Goal: Transaction & Acquisition: Purchase product/service

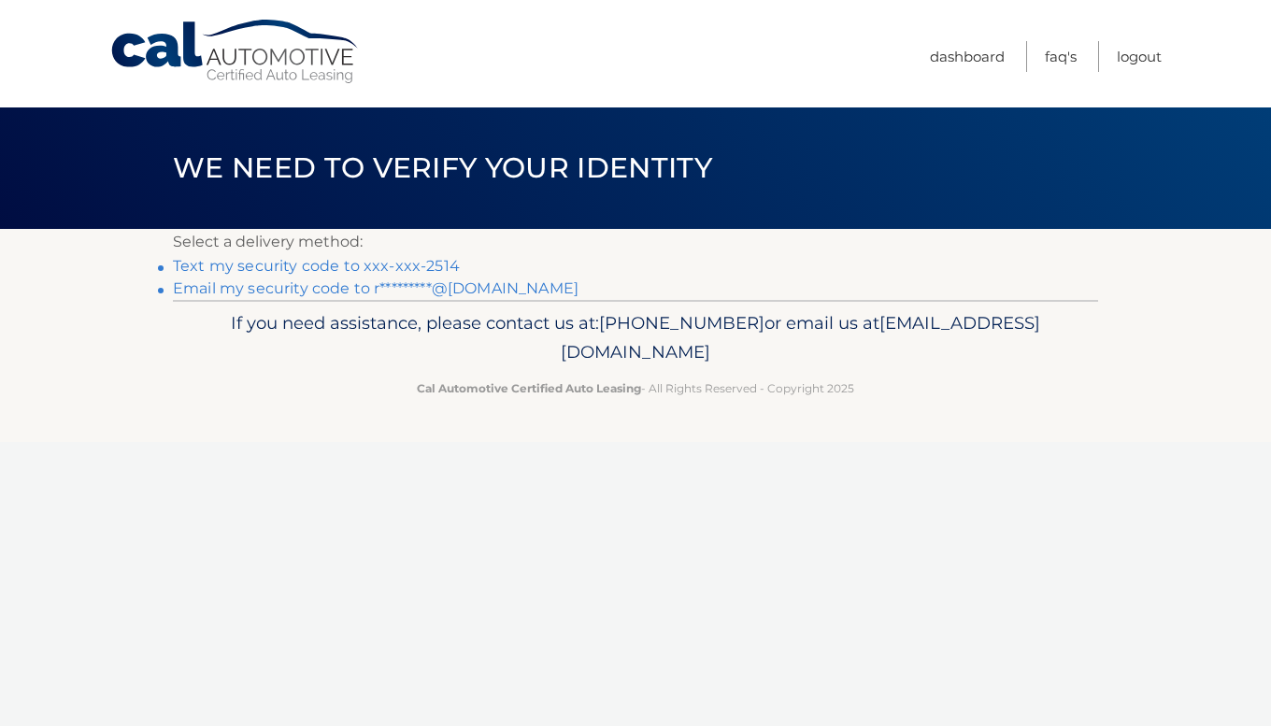
click at [375, 265] on link "Text my security code to xxx-xxx-2514" at bounding box center [316, 266] width 287 height 18
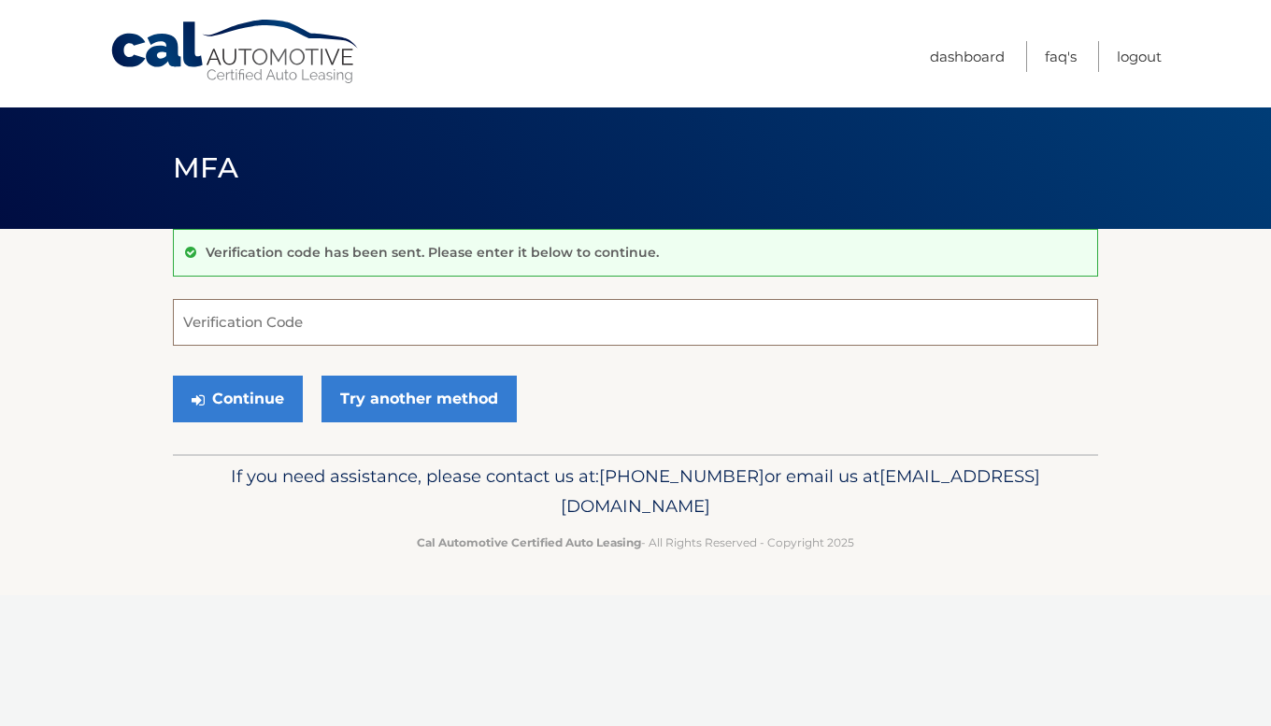
click at [233, 323] on input "Verification Code" at bounding box center [635, 322] width 925 height 47
type input "995815"
click at [201, 409] on button "Continue" at bounding box center [238, 399] width 130 height 47
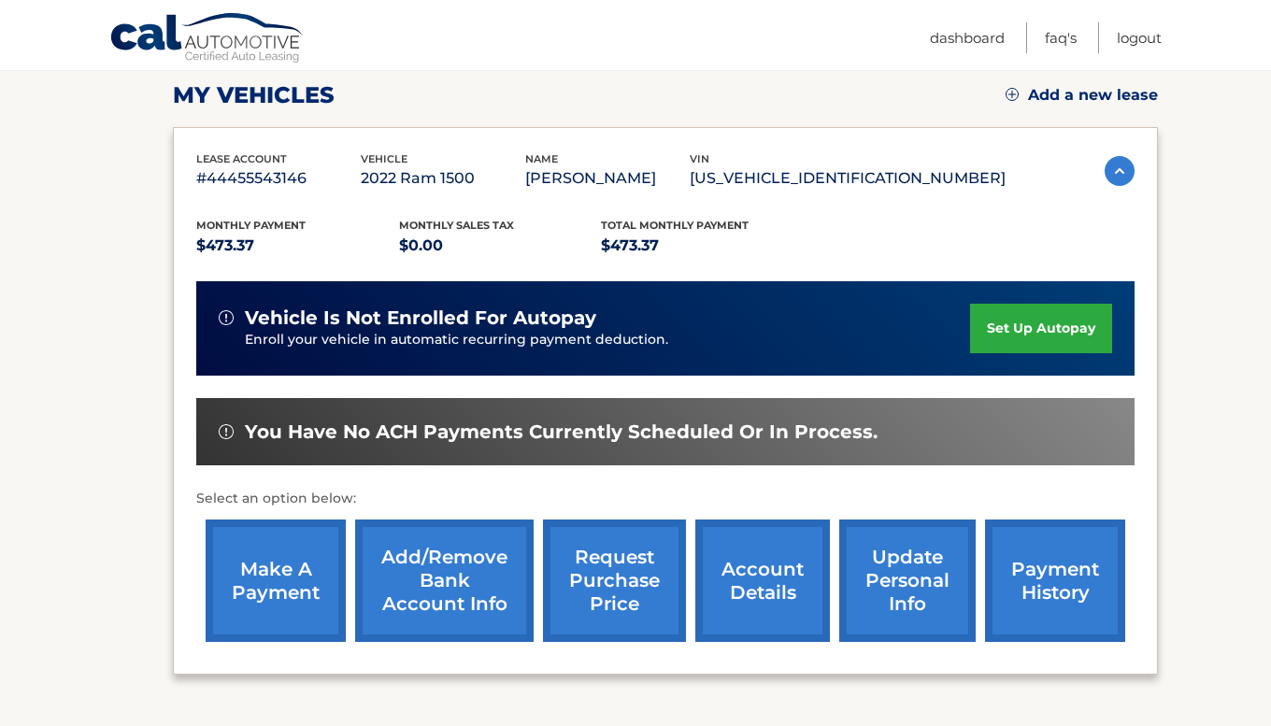
scroll to position [261, 0]
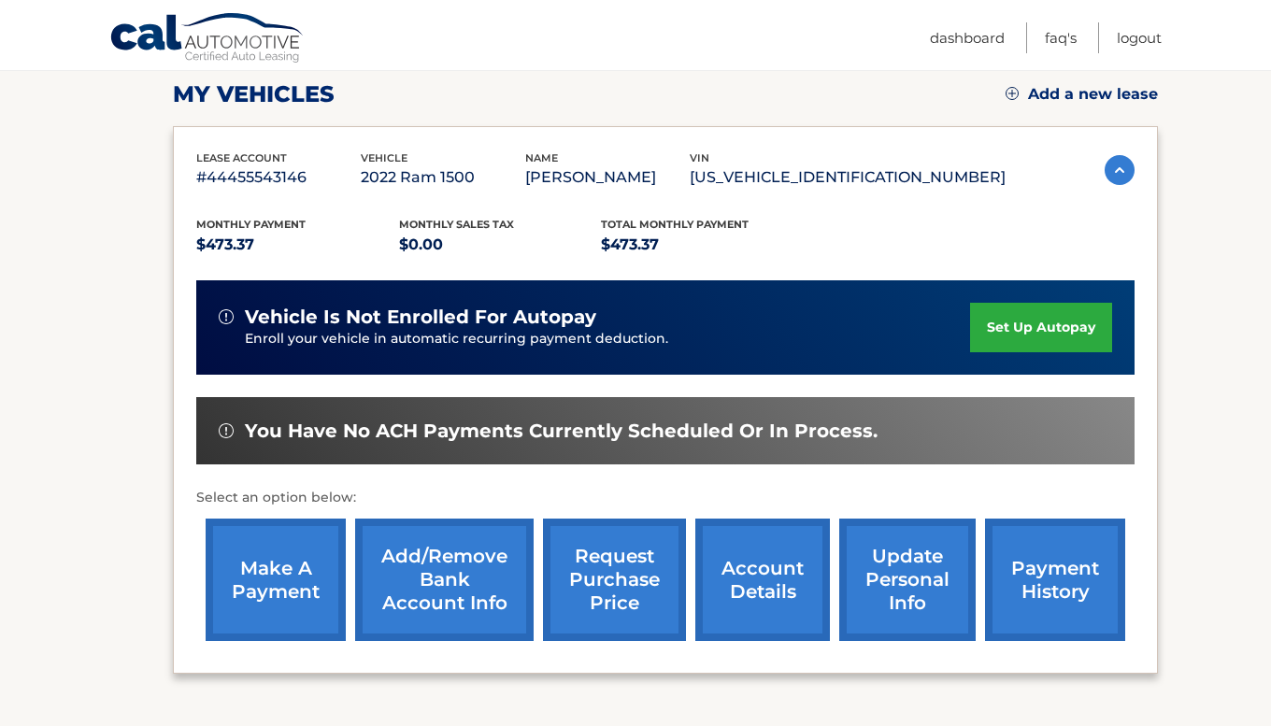
click at [275, 623] on link "make a payment" at bounding box center [276, 580] width 140 height 122
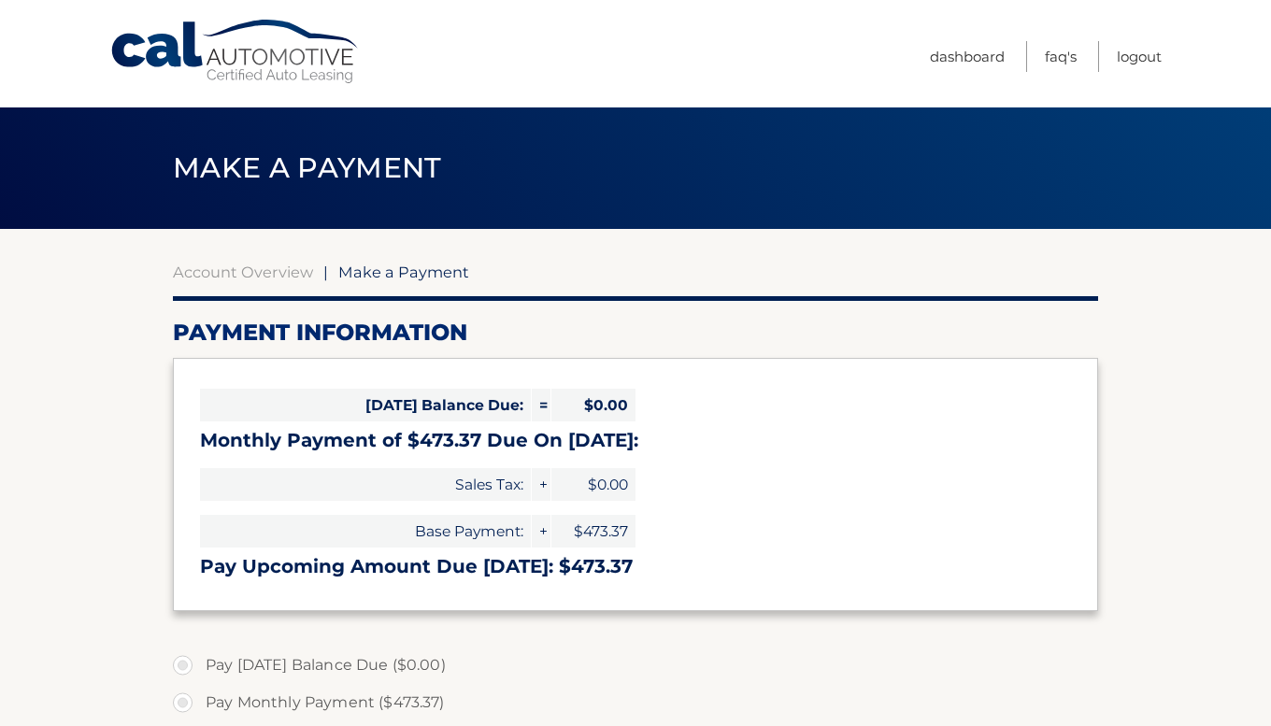
select select "YTljMTM5YjktY2I1MC00MmFkLWI5NjktOTAzMTJhNDhkNzI2"
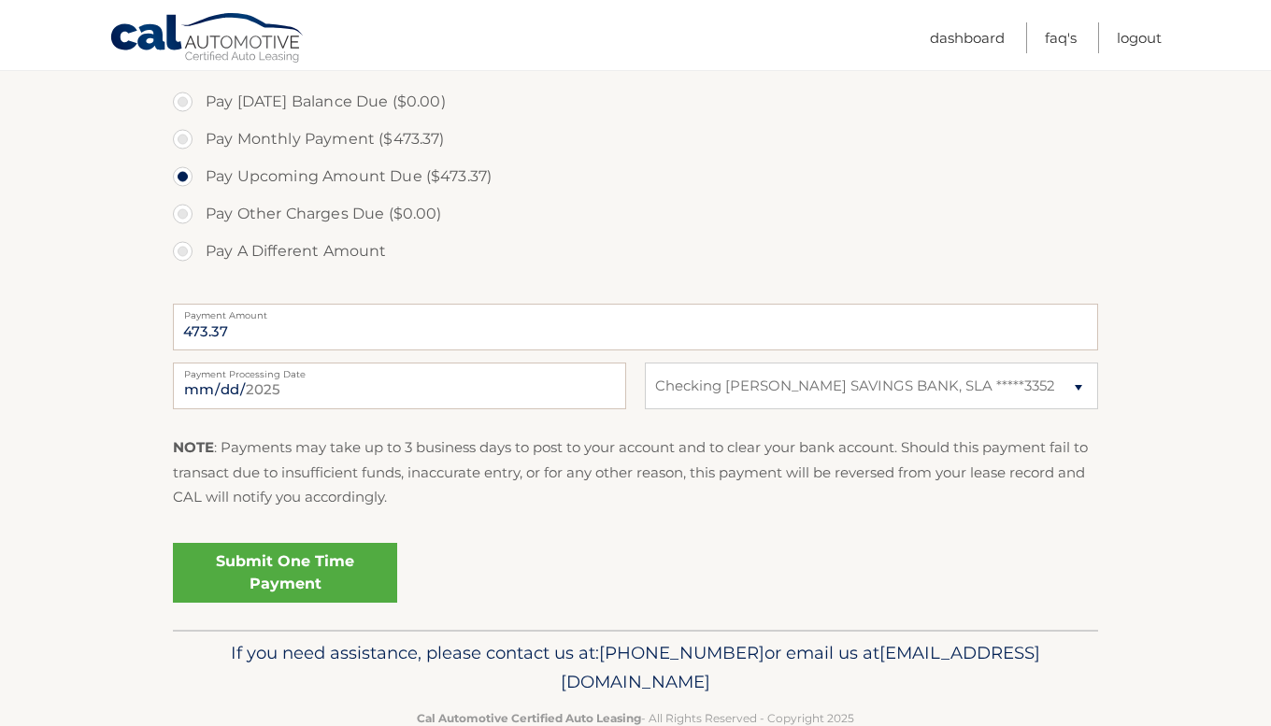
scroll to position [566, 0]
click at [301, 575] on link "Submit One Time Payment" at bounding box center [285, 570] width 224 height 60
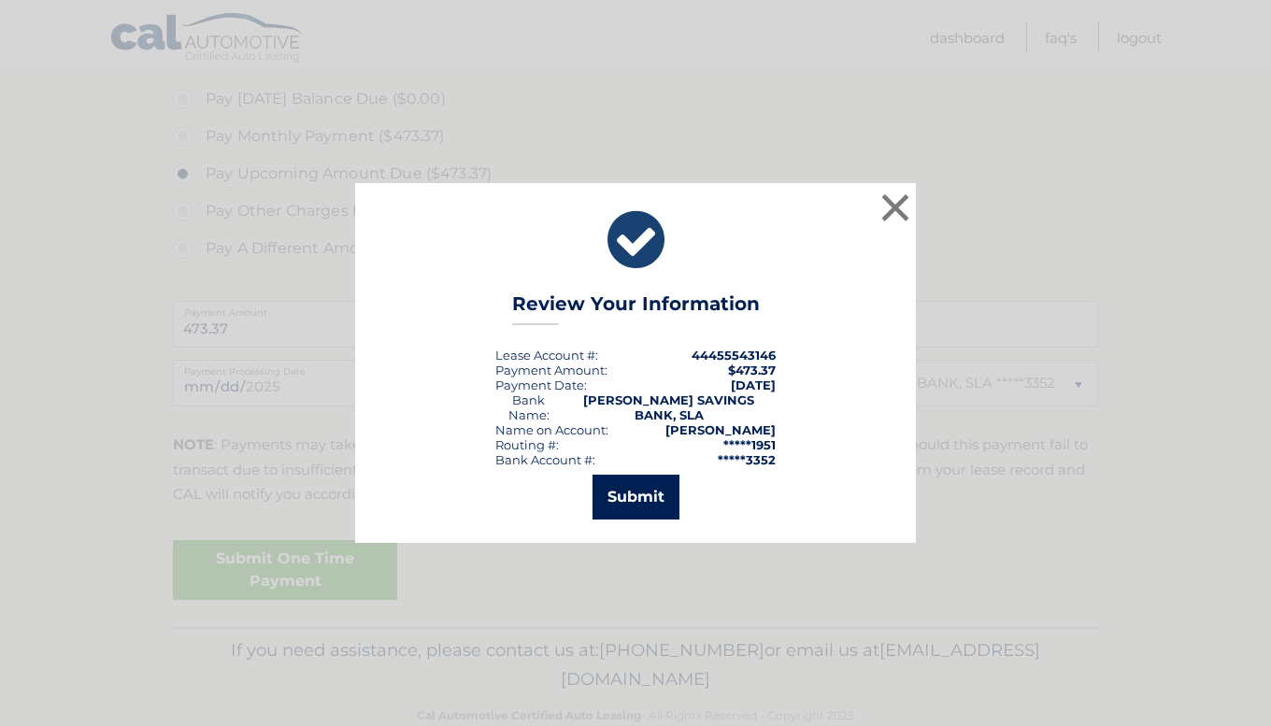
click at [651, 492] on button "Submit" at bounding box center [636, 497] width 87 height 45
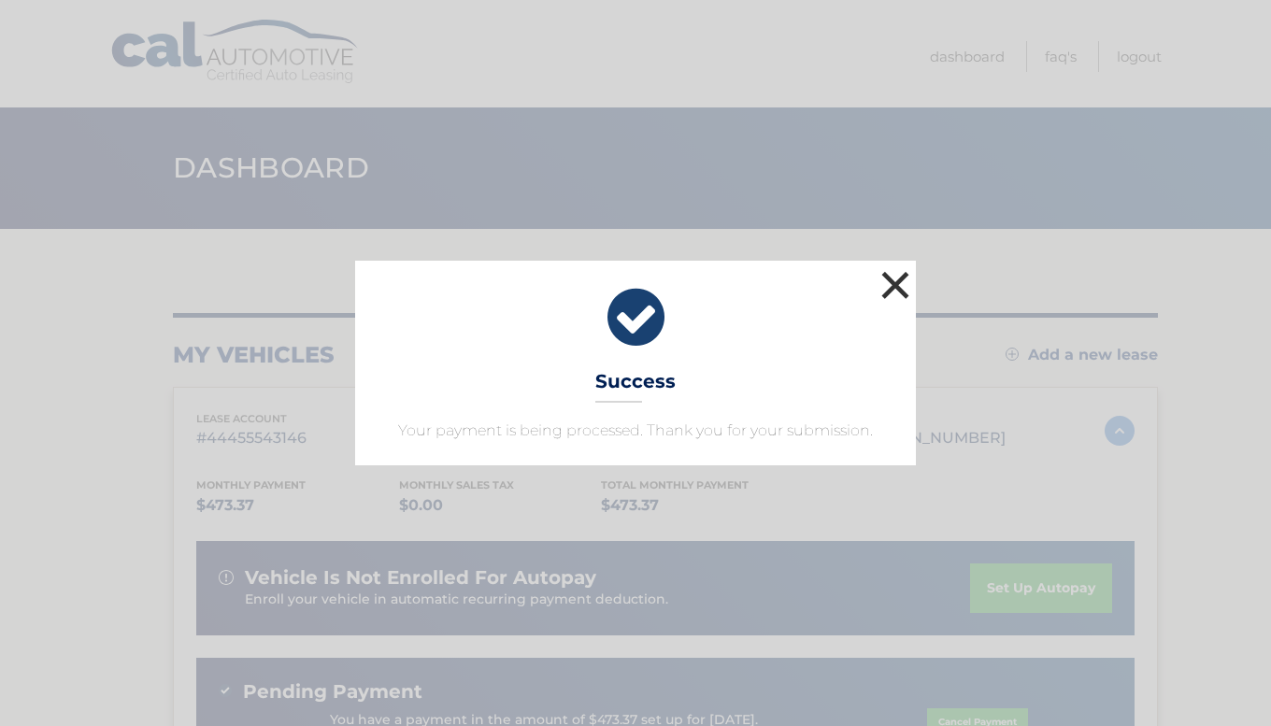
click at [909, 271] on button "×" at bounding box center [895, 284] width 37 height 37
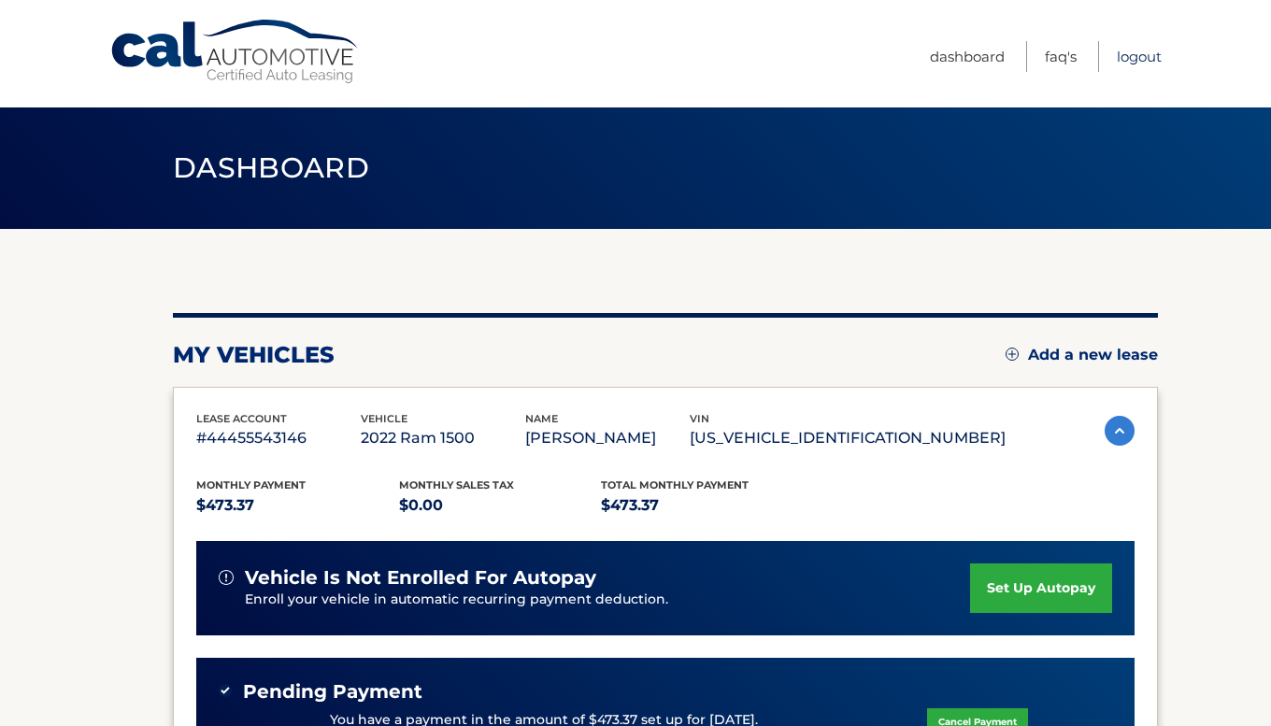
click at [1150, 60] on link "Logout" at bounding box center [1139, 56] width 45 height 31
